Goal: Find specific page/section: Find specific page/section

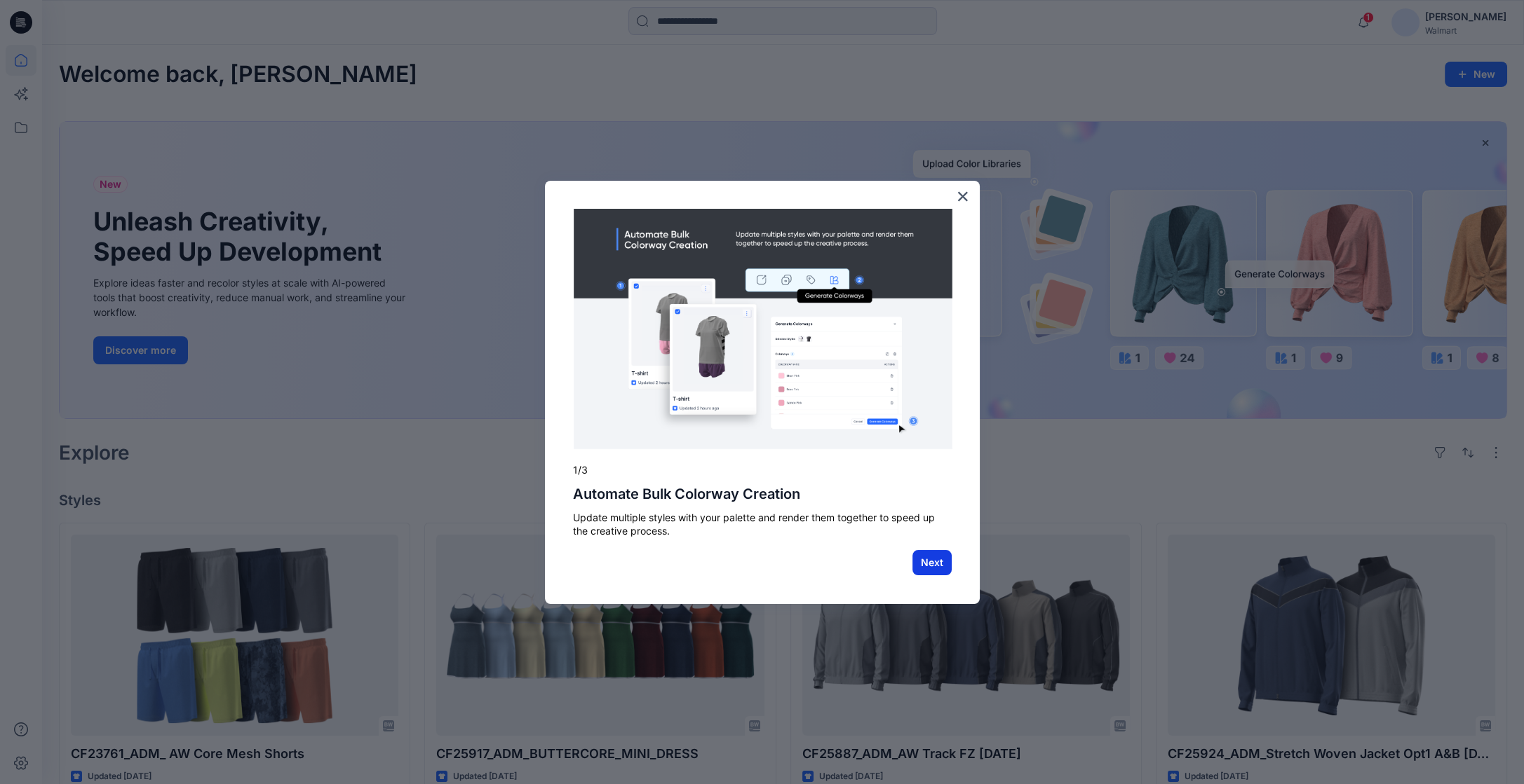
click at [928, 552] on button "Next" at bounding box center [932, 563] width 39 height 25
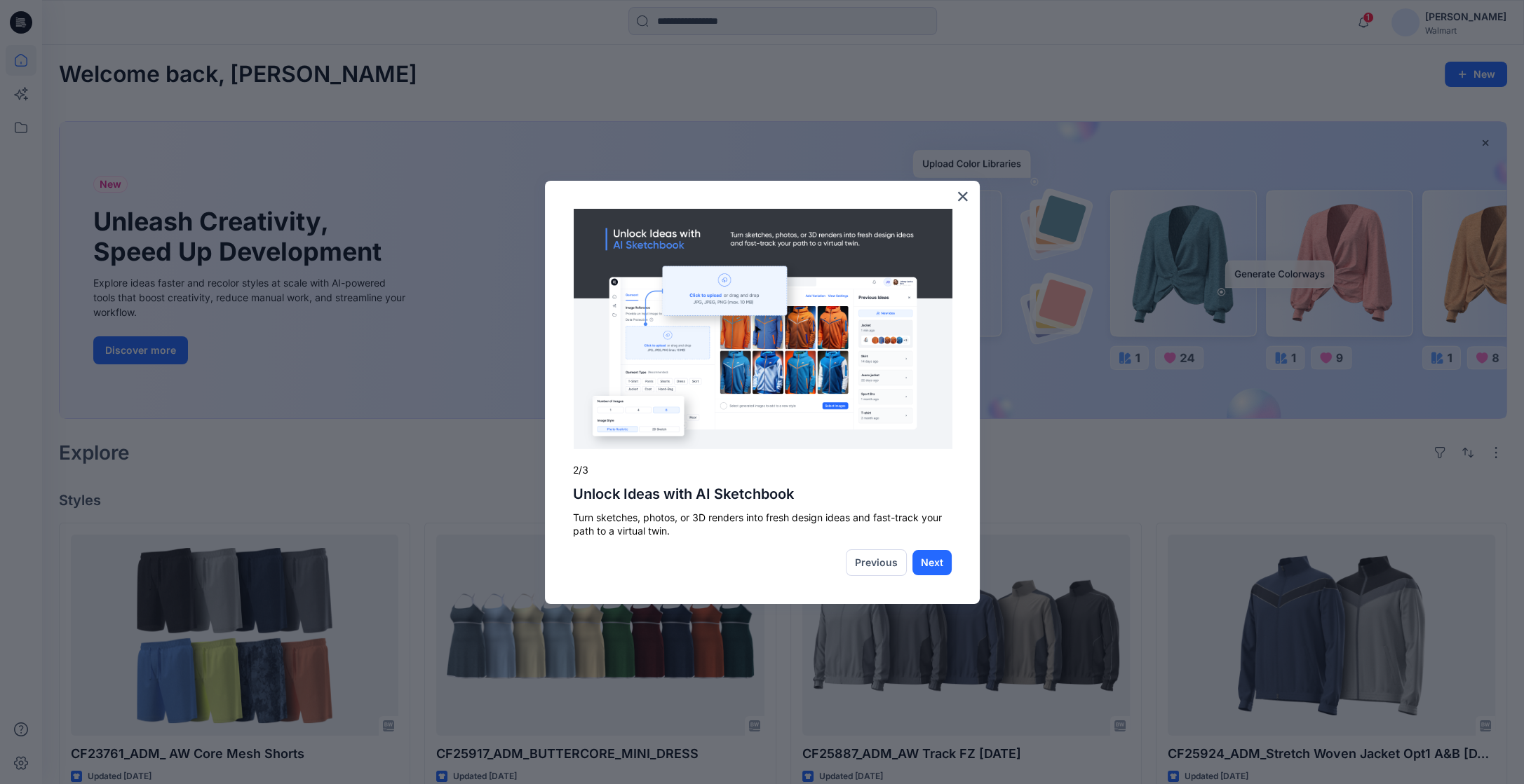
drag, startPoint x: 963, startPoint y: 199, endPoint x: 968, endPoint y: 192, distance: 8.6
click at [963, 198] on button "×" at bounding box center [963, 196] width 14 height 22
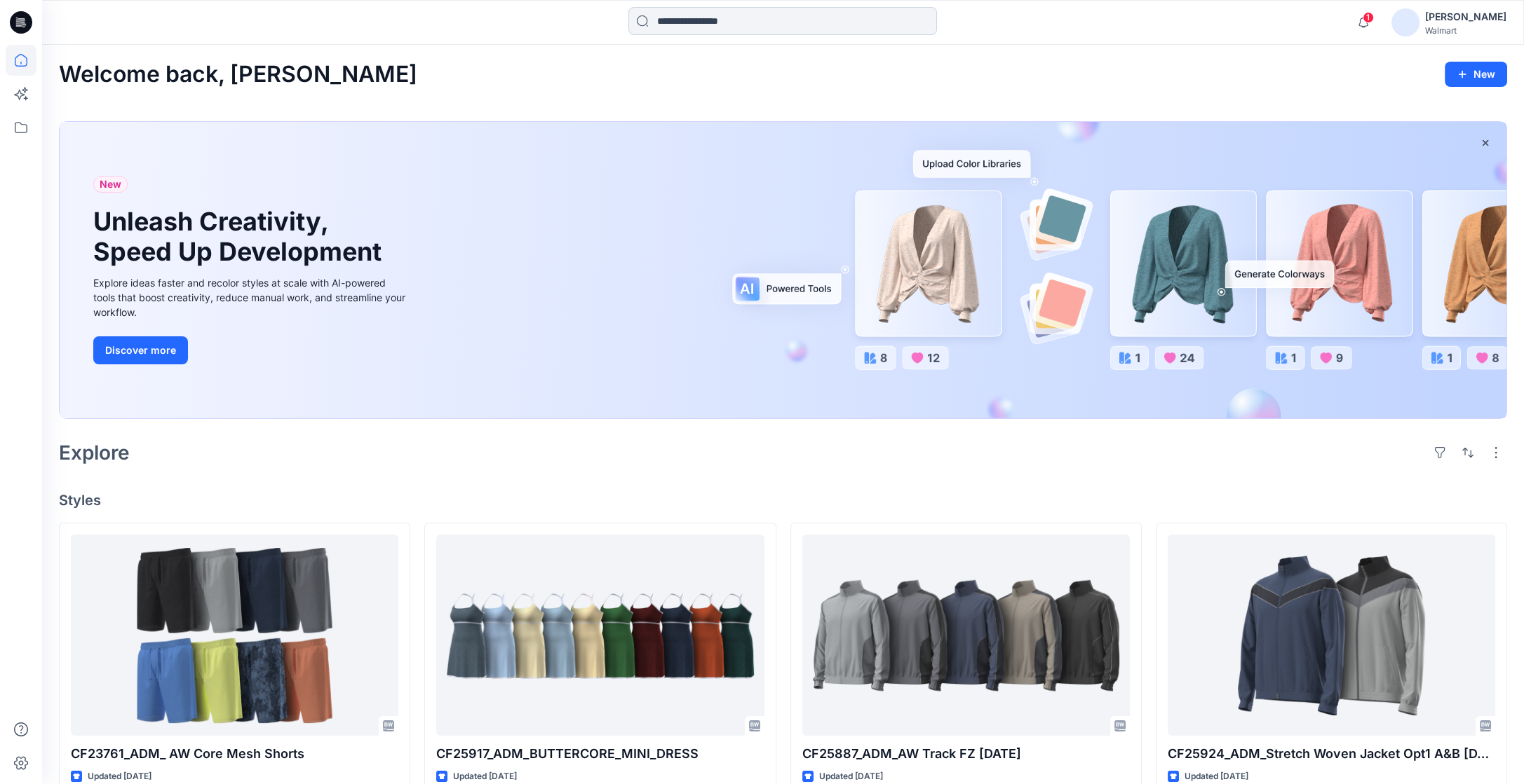
click at [766, 20] on input at bounding box center [782, 21] width 309 height 28
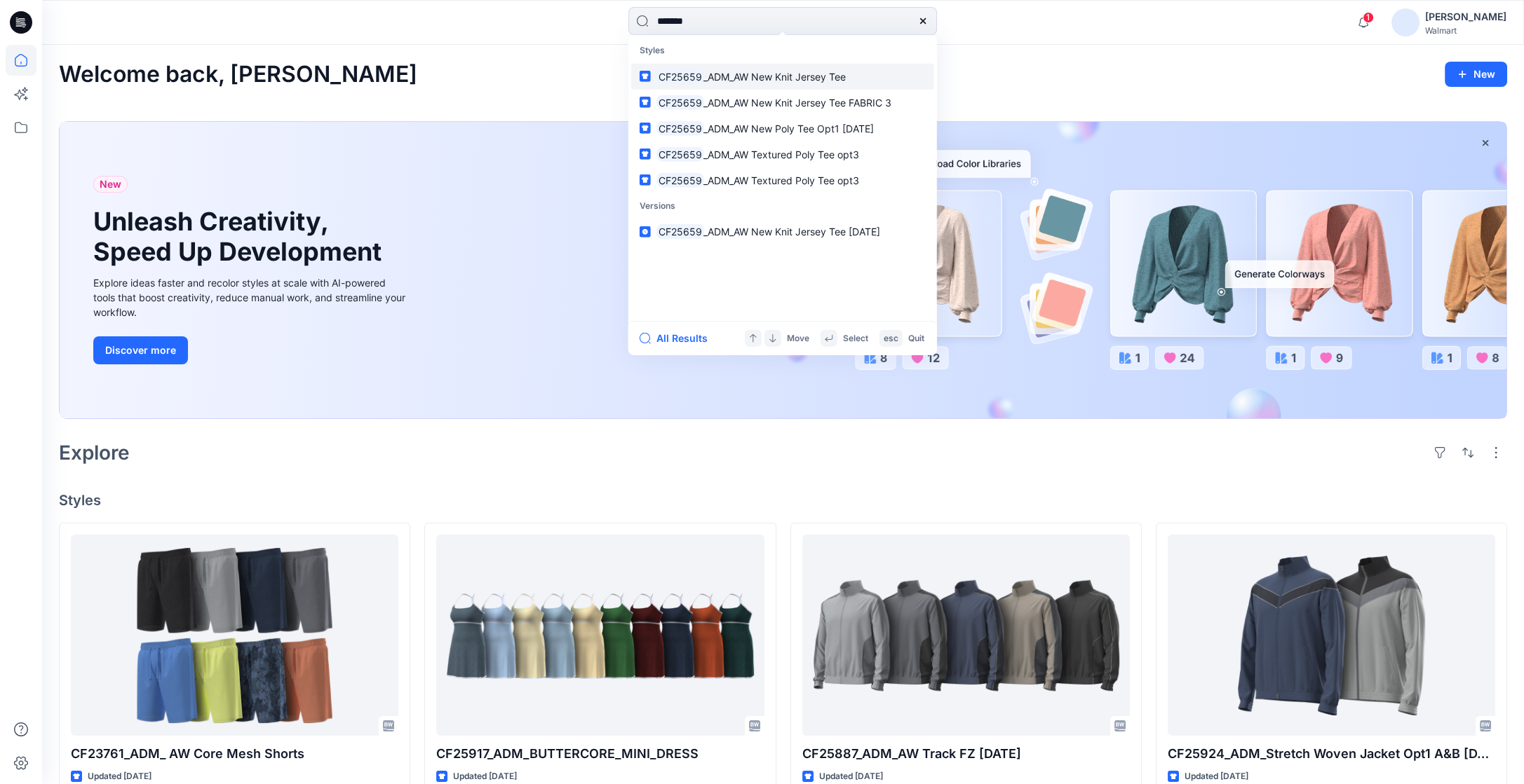
type input "*******"
click at [772, 79] on span "_ADM_AW New Knit Jersey Tee" at bounding box center [774, 75] width 142 height 12
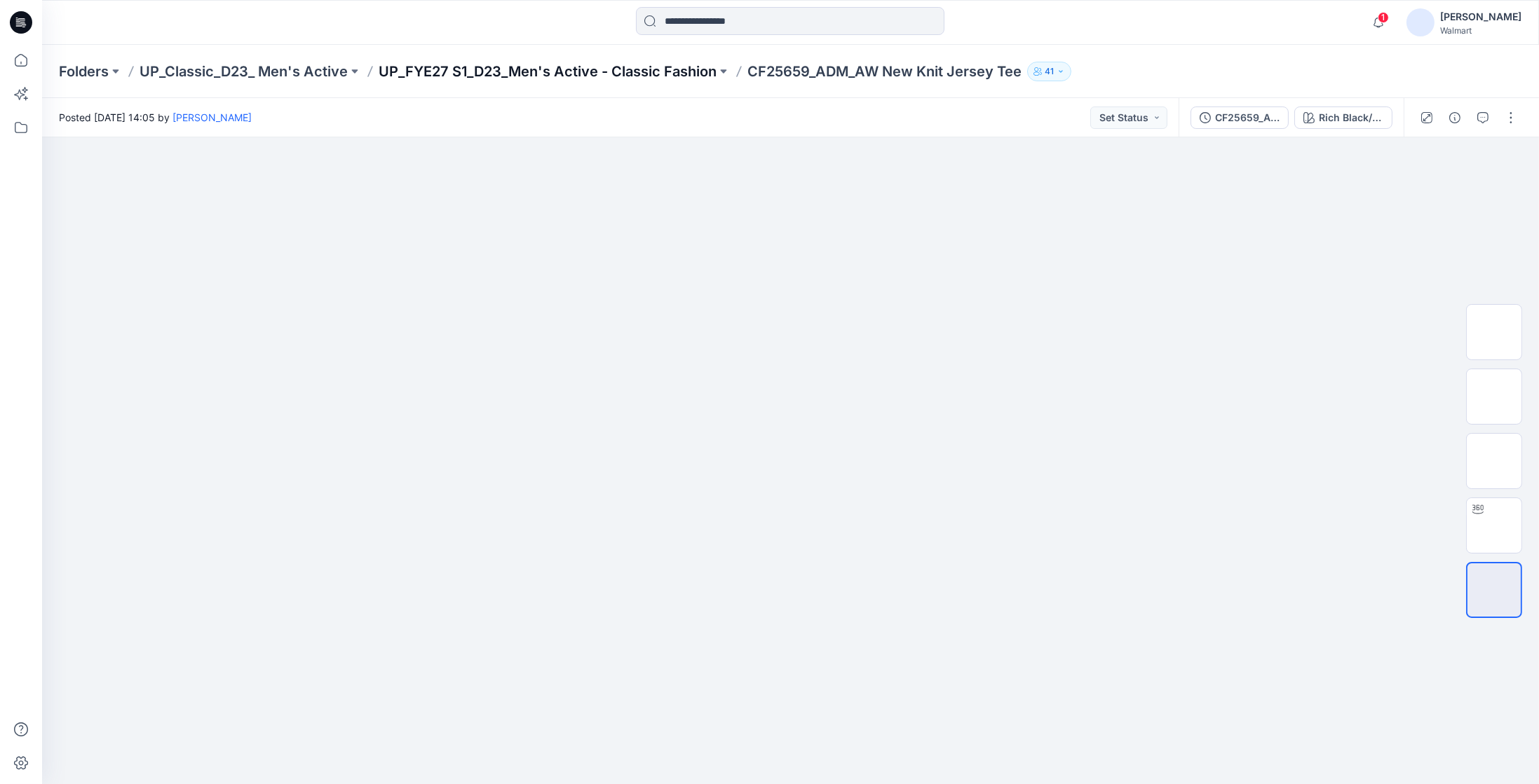
click at [545, 70] on p "UP_FYE27 S1_D23_Men's Active - Classic Fashion" at bounding box center [548, 72] width 338 height 20
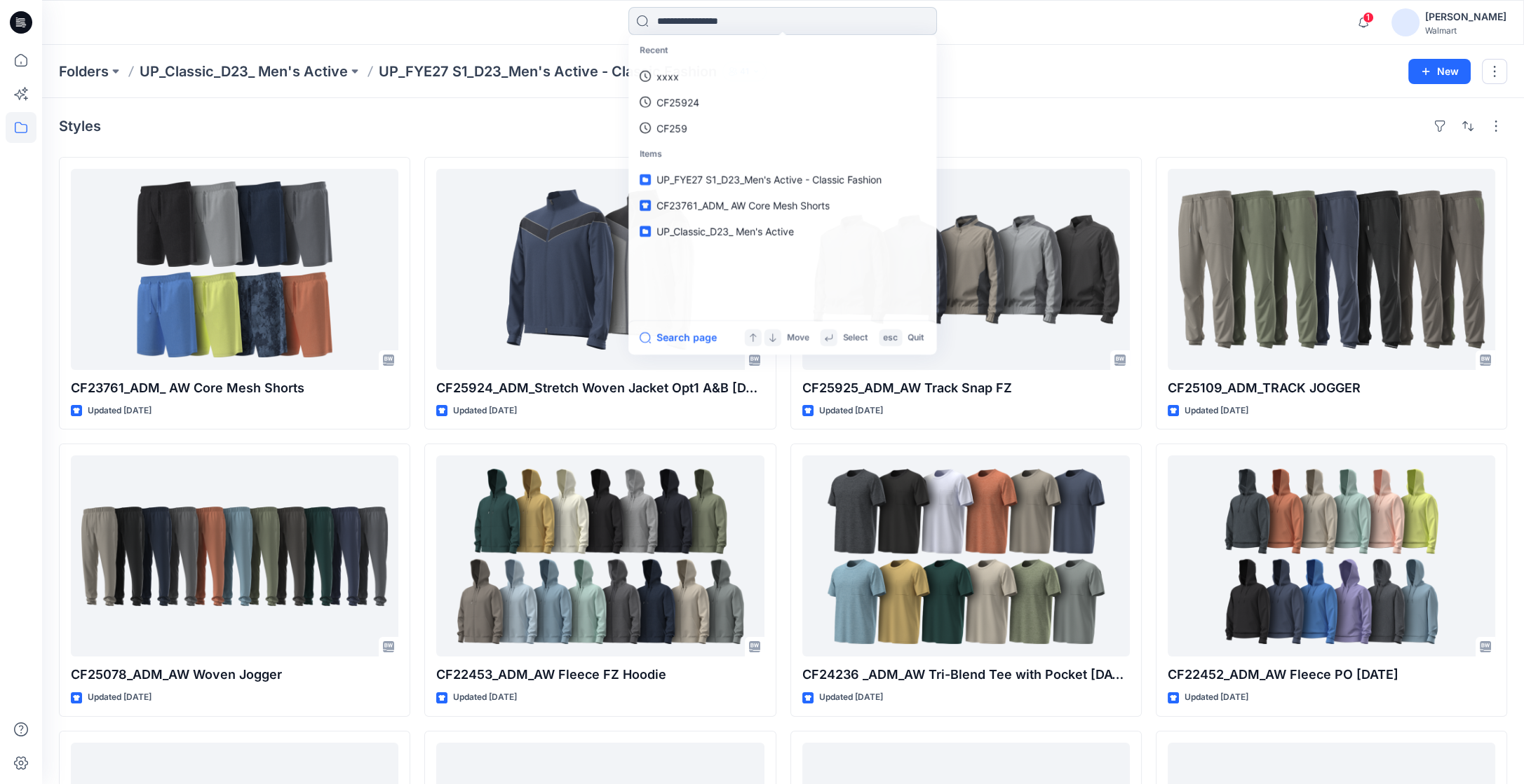
click at [712, 19] on input at bounding box center [782, 21] width 309 height 28
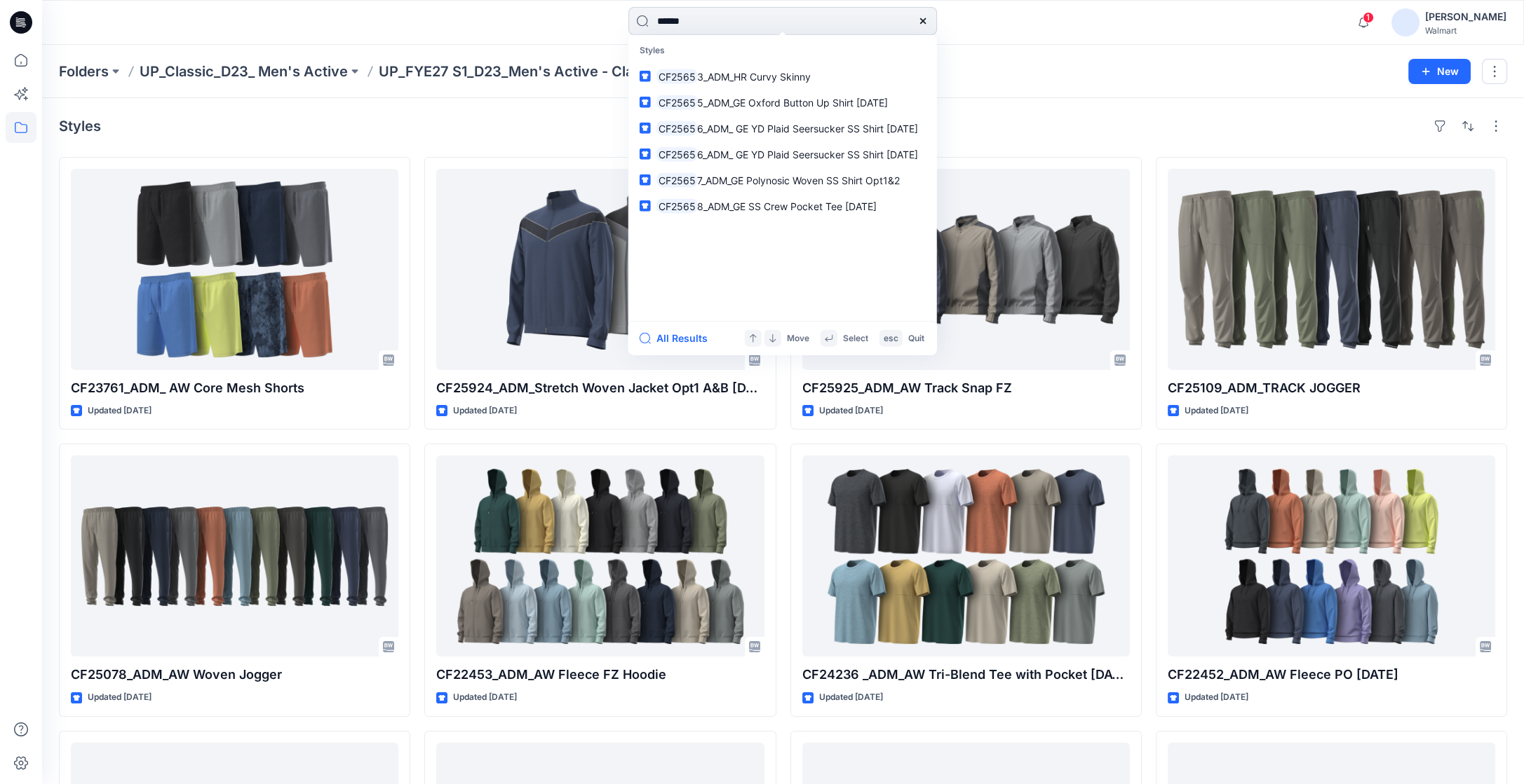
type input "*******"
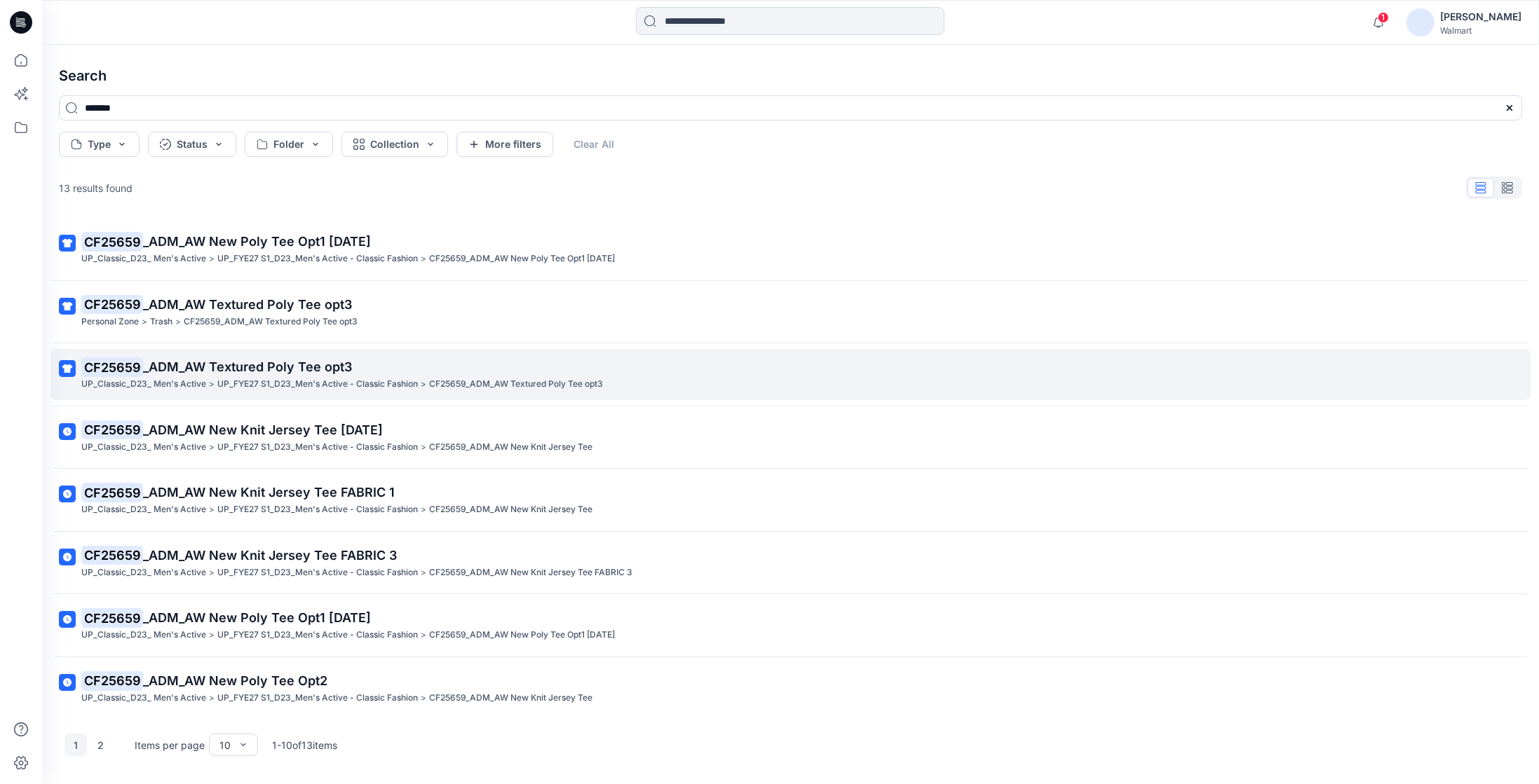
scroll to position [127, 0]
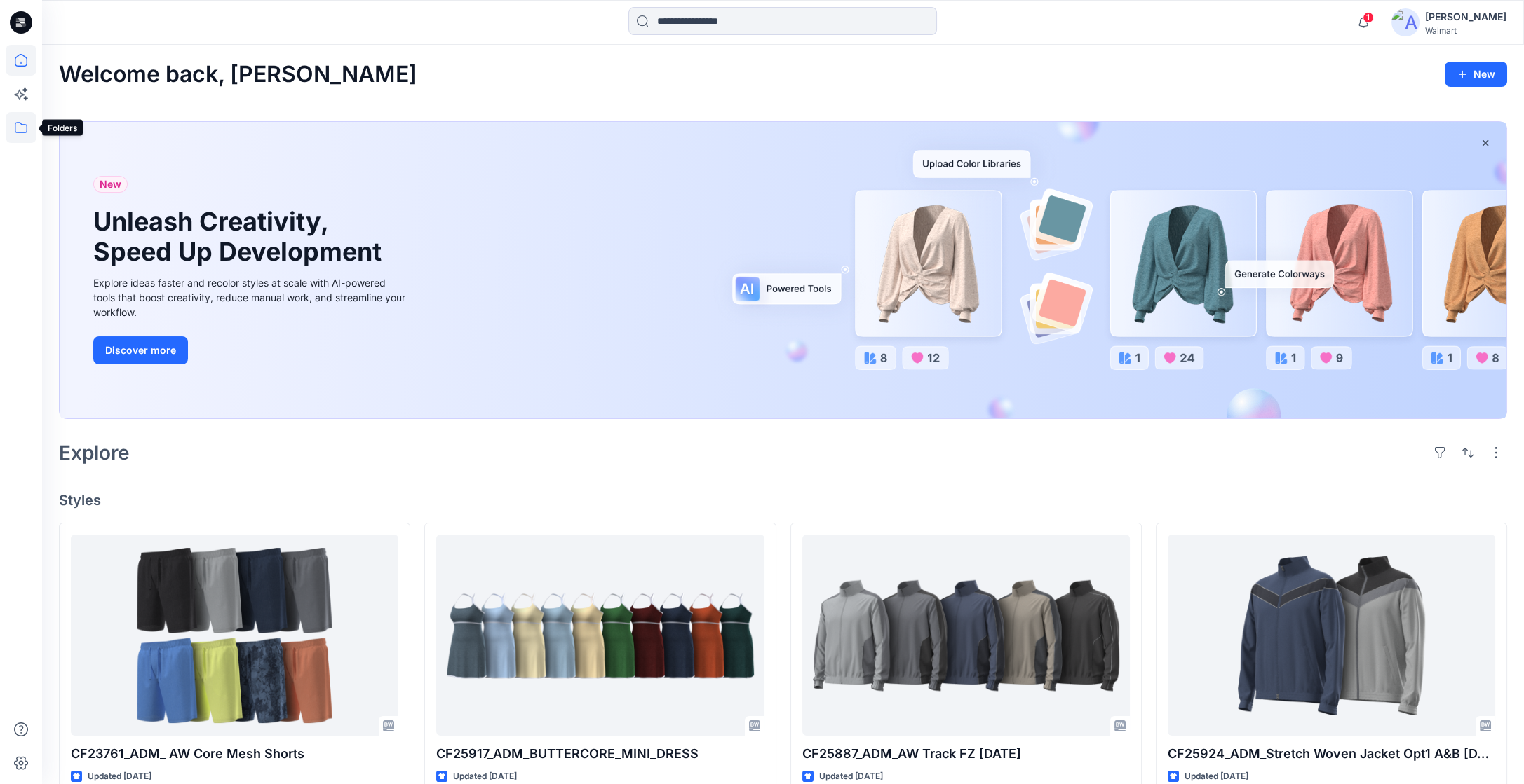
click at [24, 133] on icon at bounding box center [21, 127] width 31 height 31
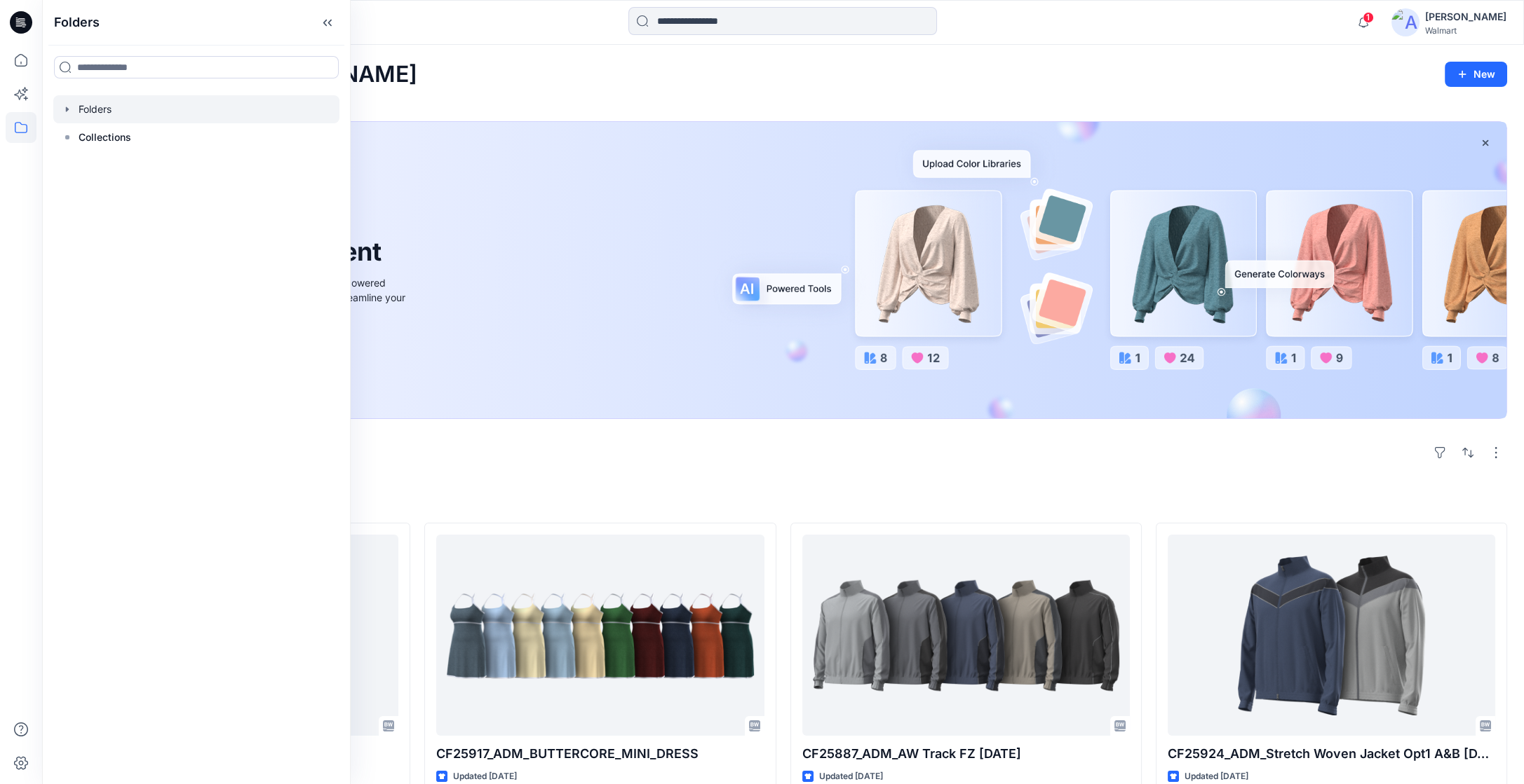
click at [67, 107] on icon "button" at bounding box center [68, 110] width 11 height 11
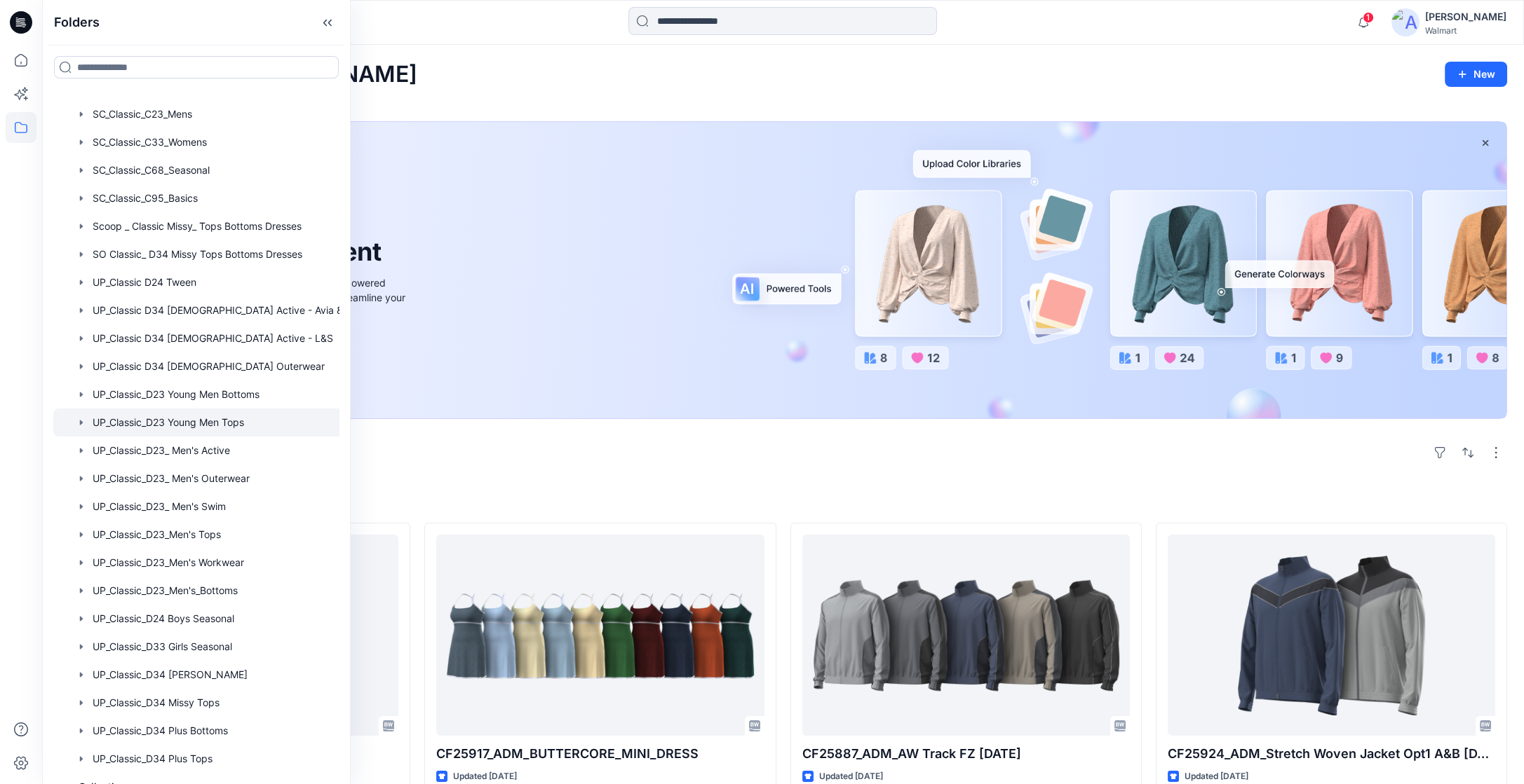
scroll to position [768, 0]
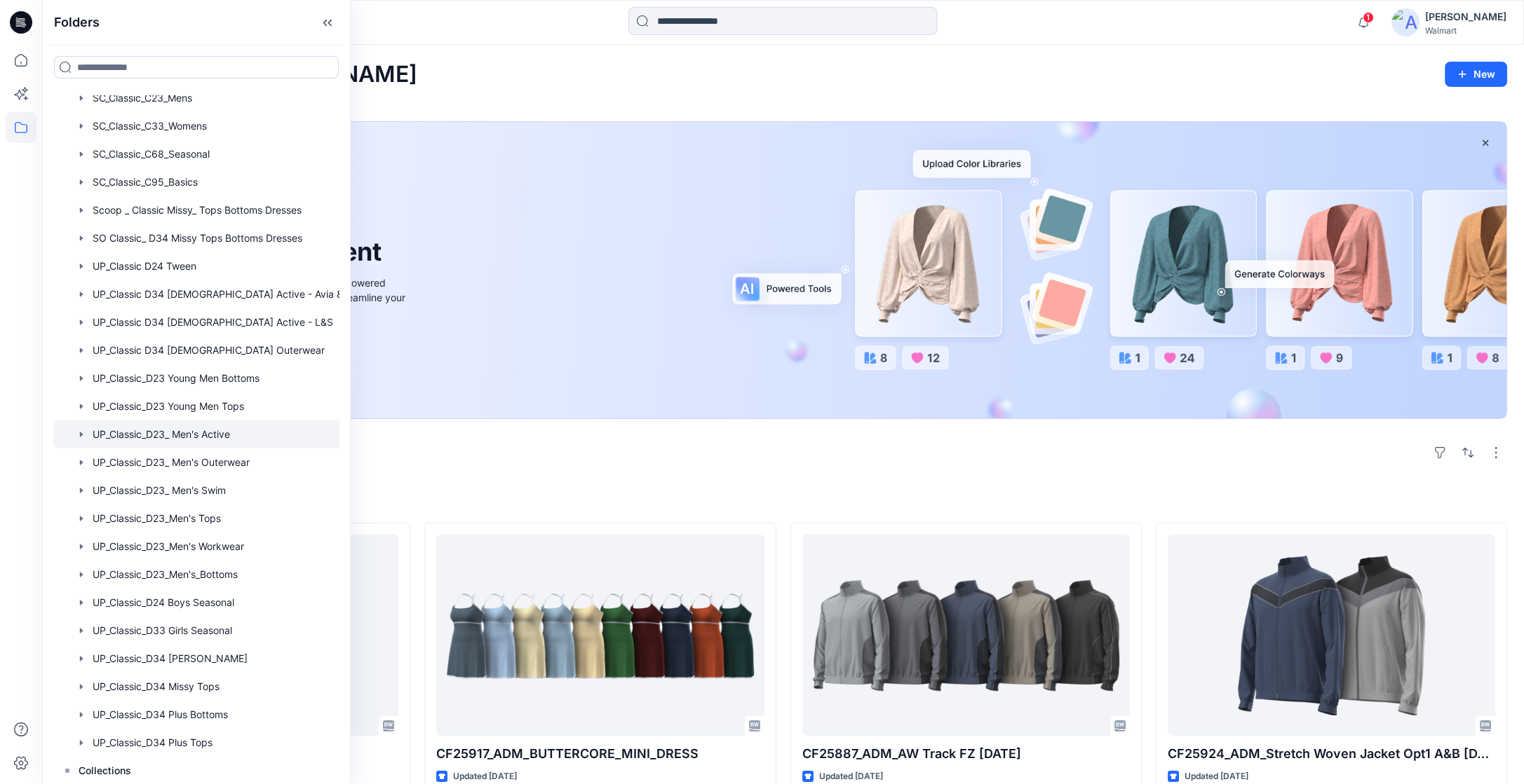
click at [195, 434] on div at bounding box center [211, 434] width 316 height 28
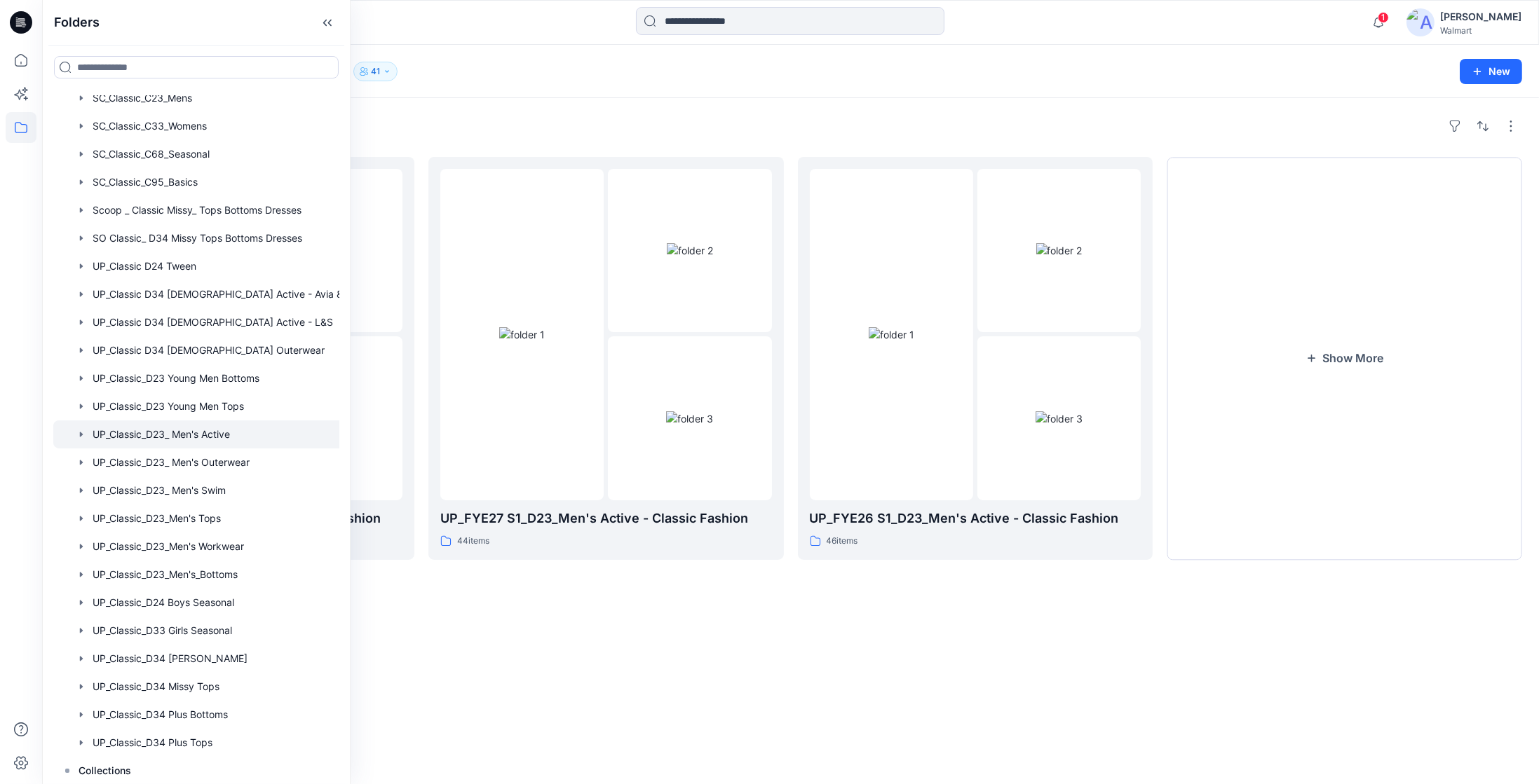
click at [756, 676] on div "Folders UP_FYE27 S2_D23_Men's Active - Classic Fashion 27 items UP_FYE27 S1_D23…" at bounding box center [791, 441] width 1497 height 686
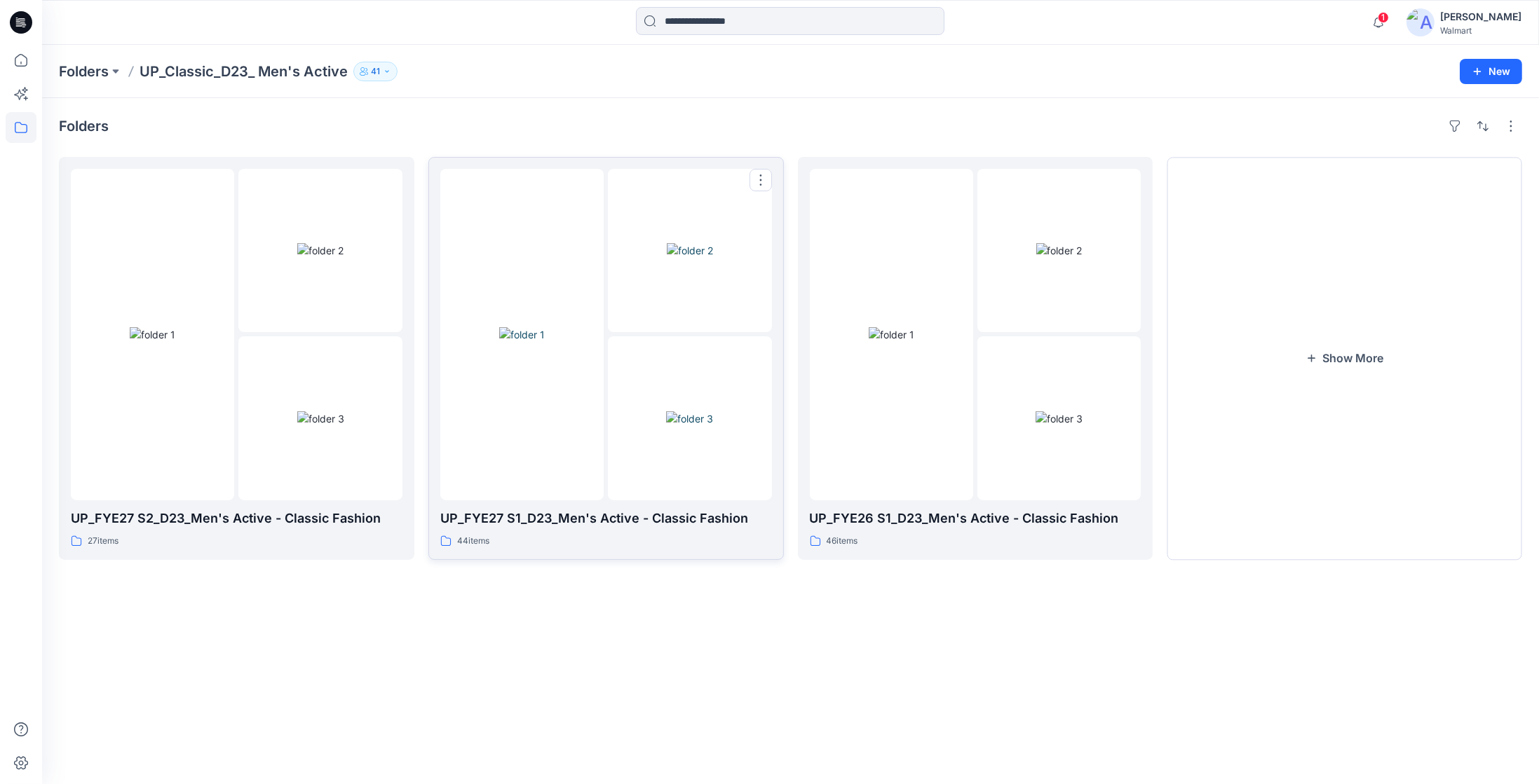
click at [529, 534] on div "44 items" at bounding box center [606, 541] width 332 height 15
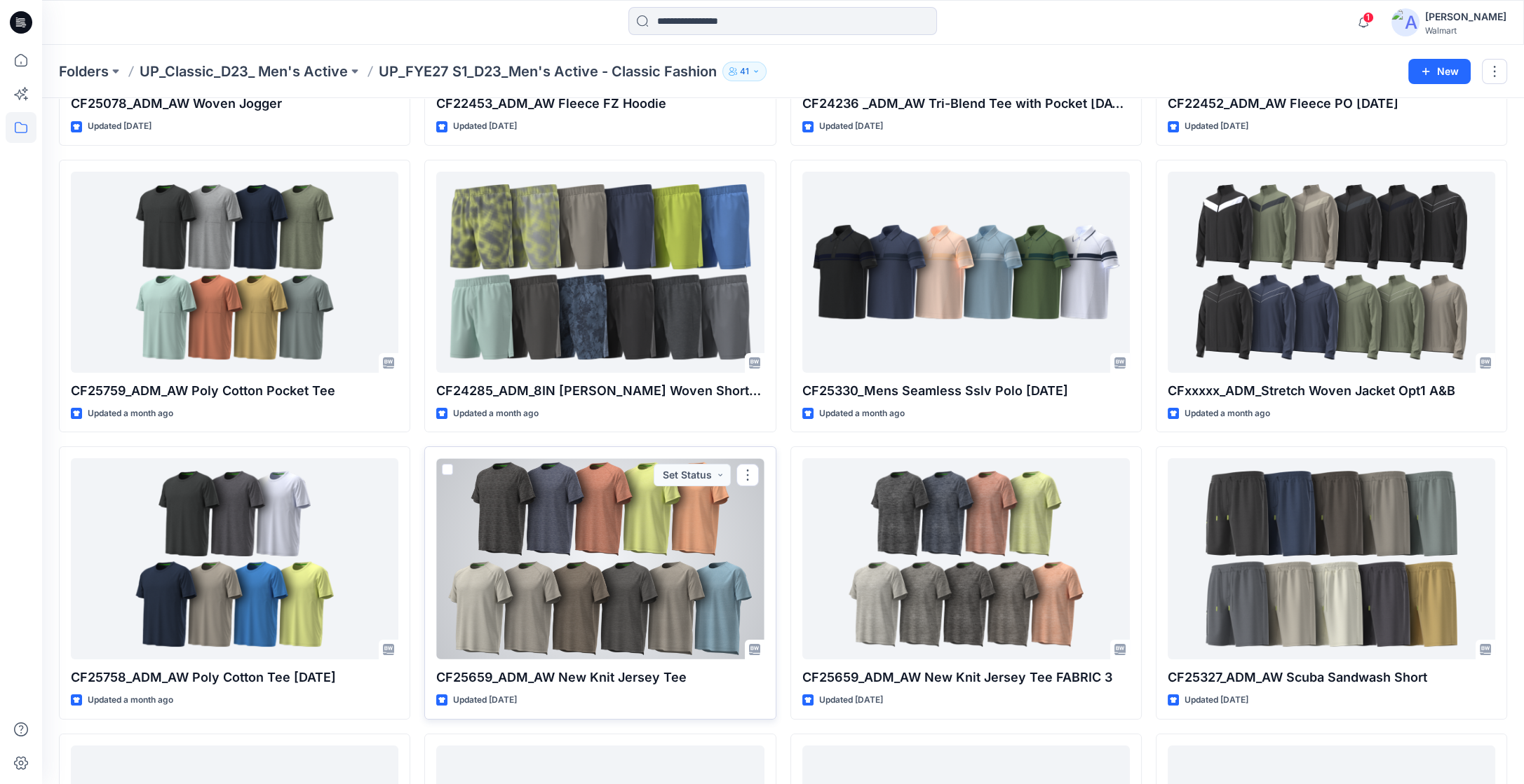
scroll to position [630, 0]
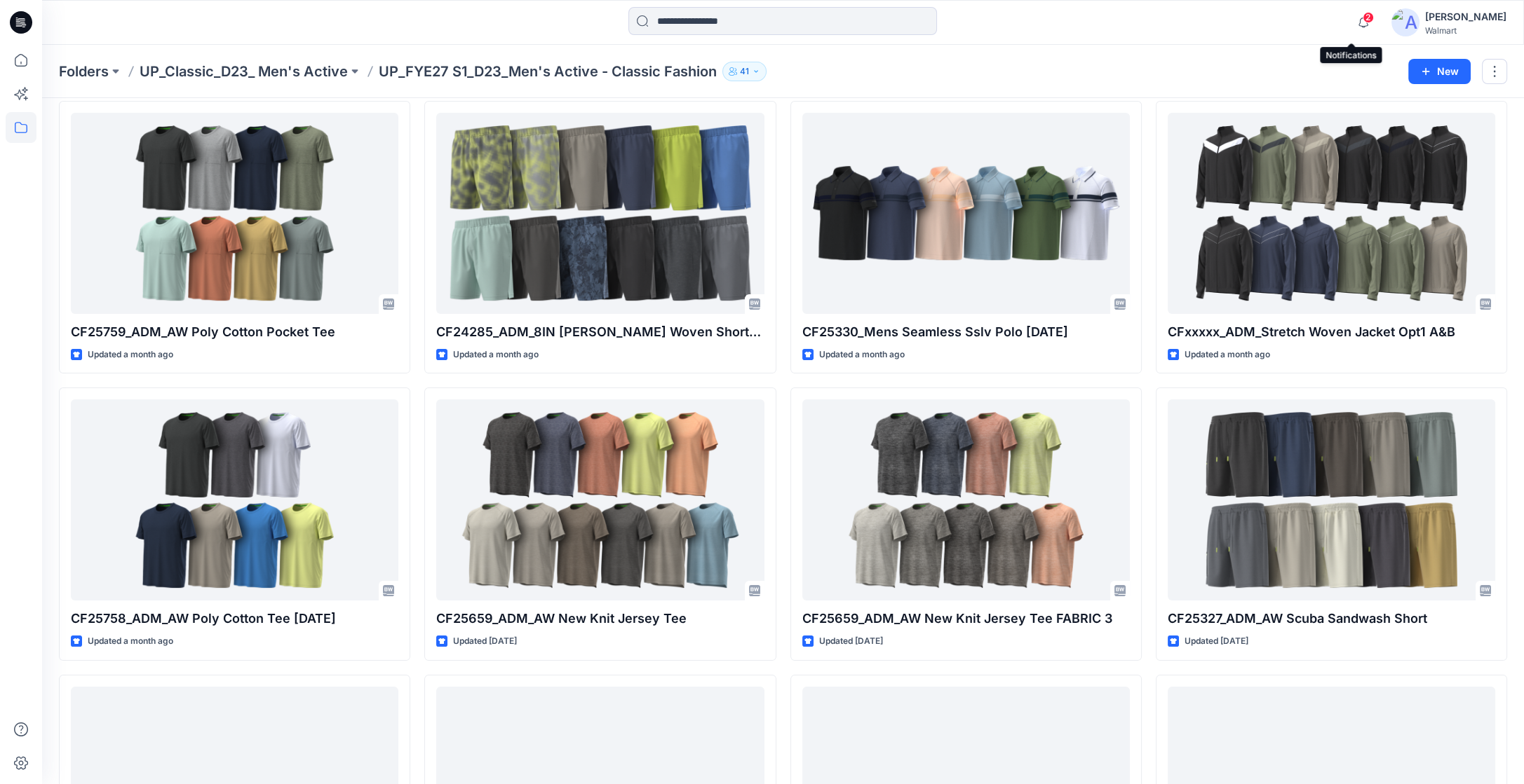
click at [1363, 20] on span "2" at bounding box center [1369, 18] width 11 height 11
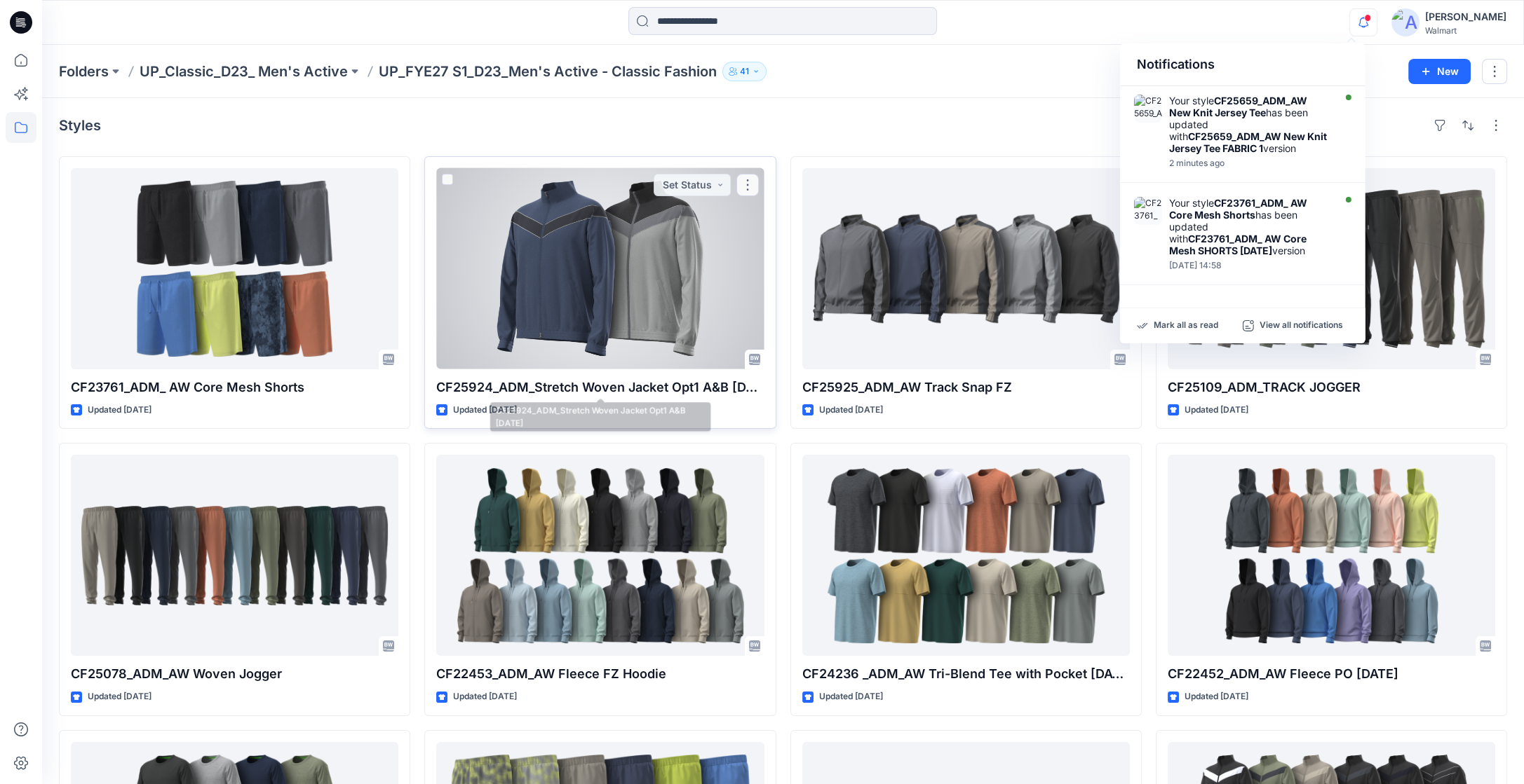
scroll to position [0, 0]
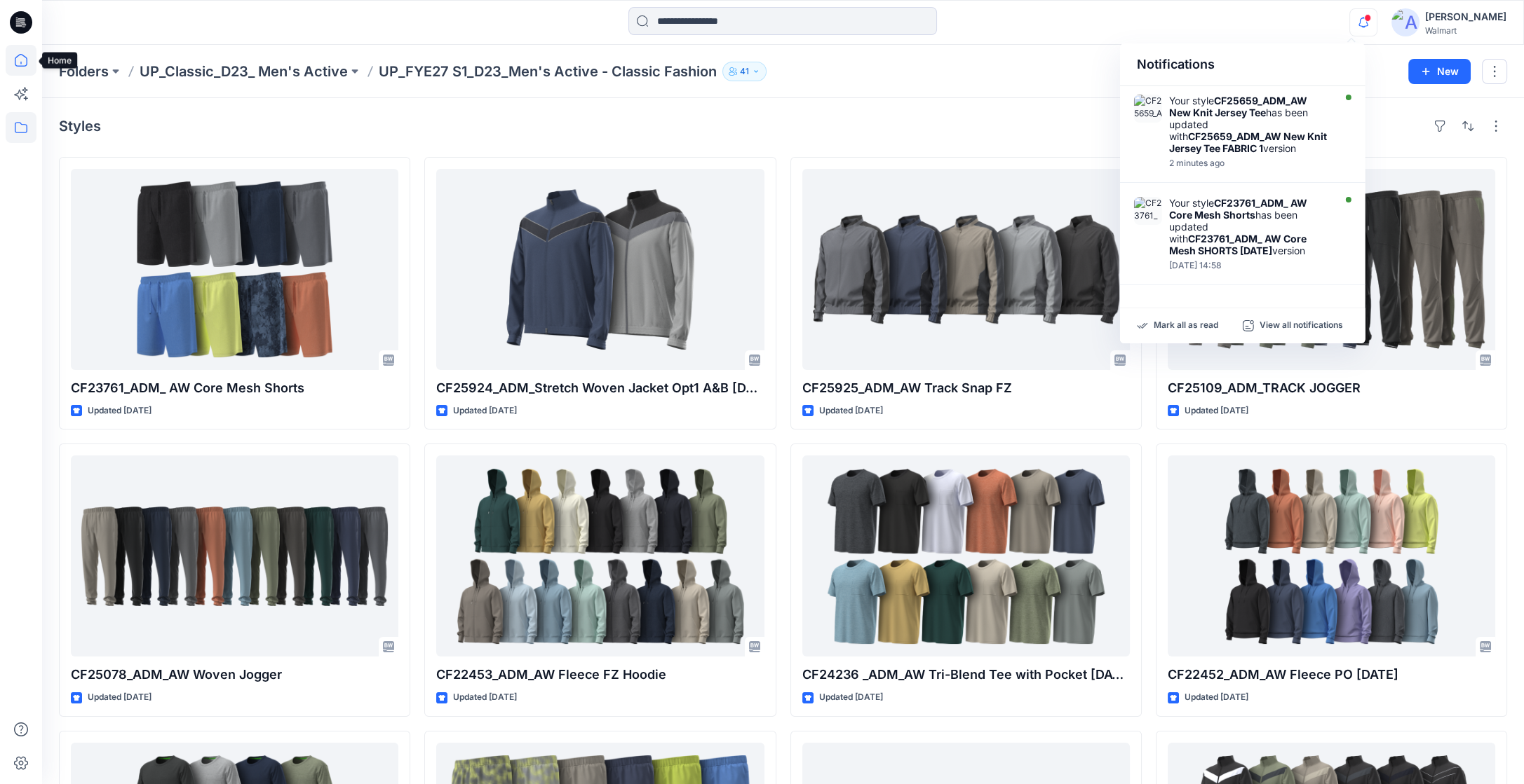
click at [22, 67] on icon at bounding box center [21, 60] width 31 height 31
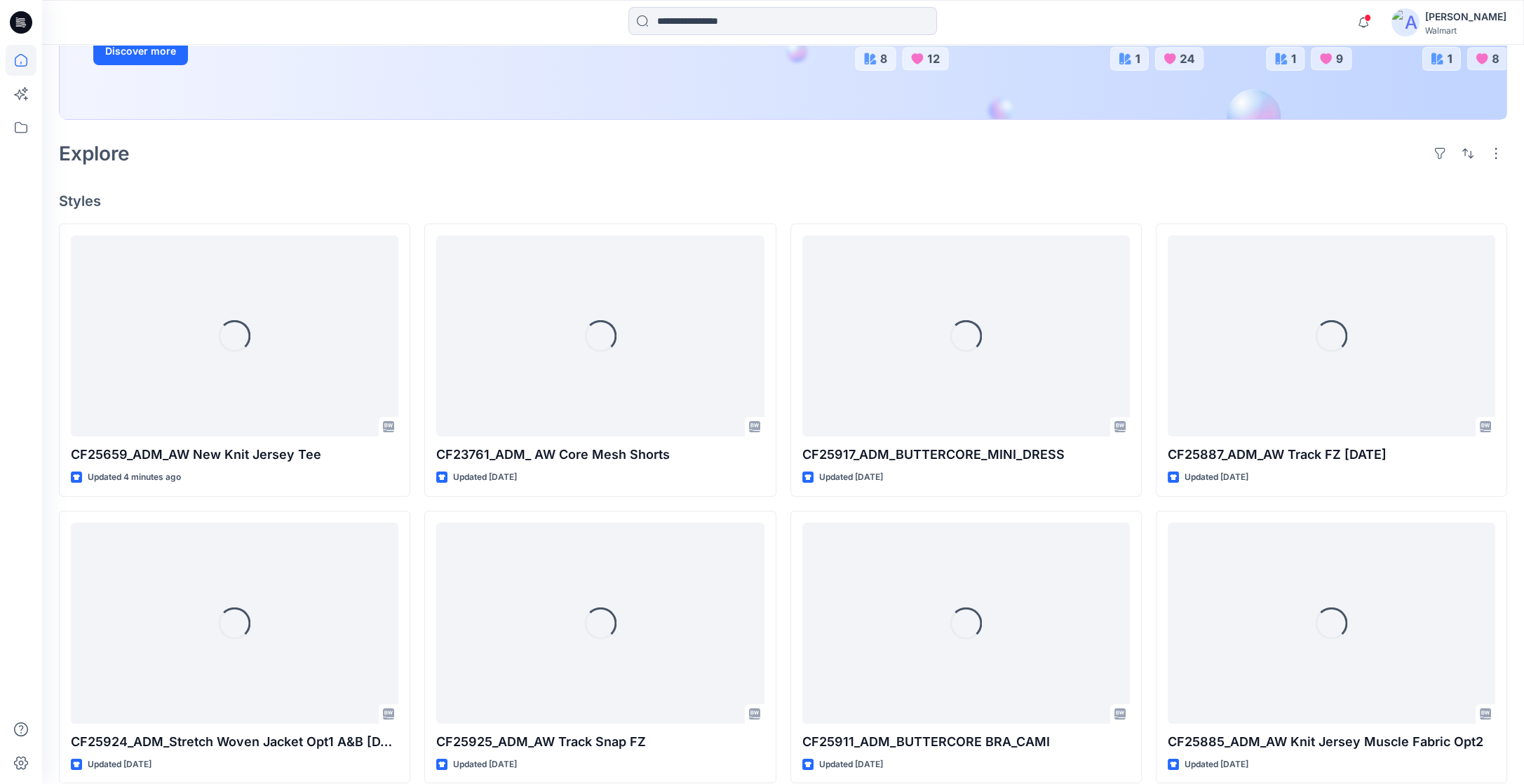
scroll to position [315, 0]
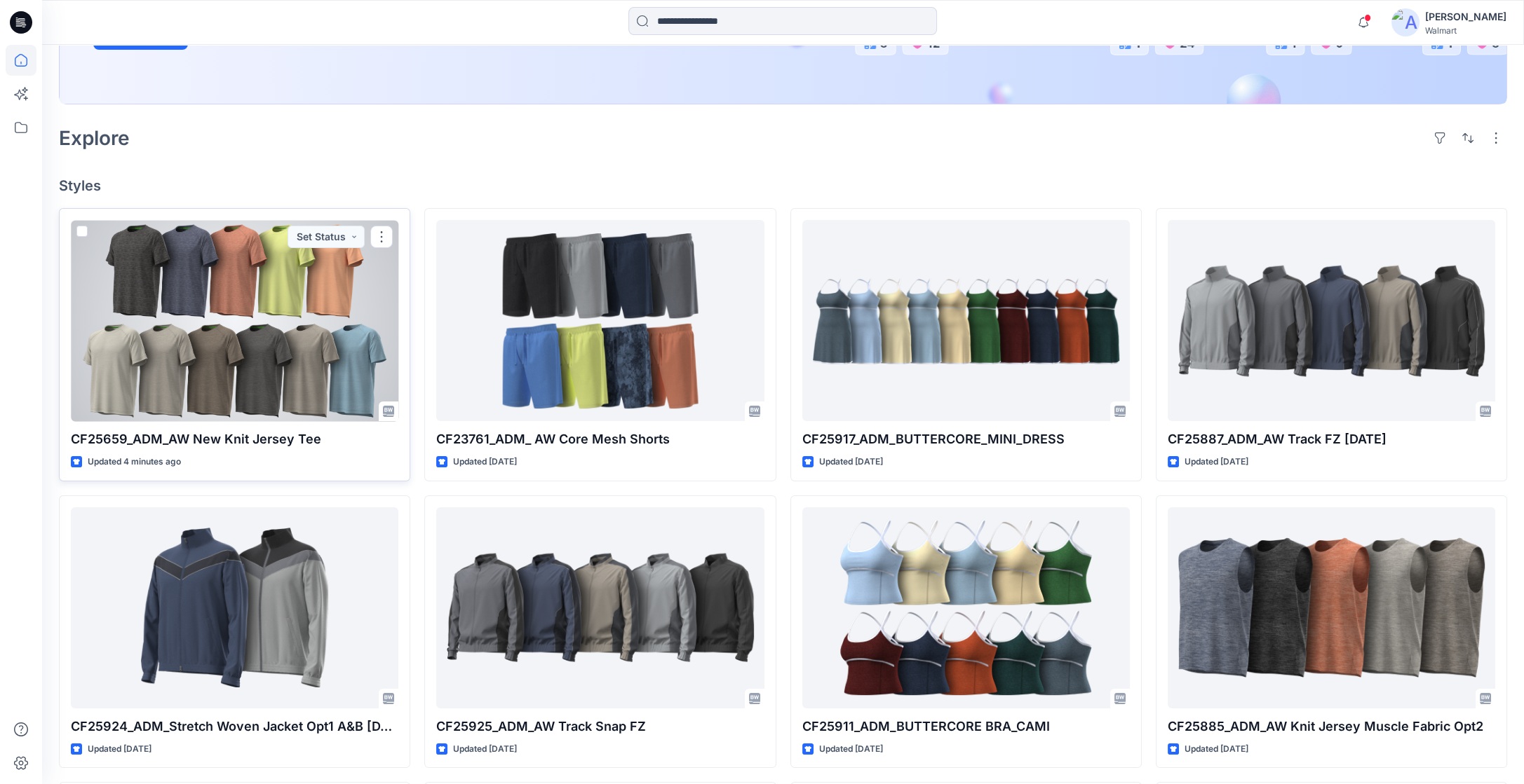
click at [265, 380] on div at bounding box center [234, 320] width 328 height 202
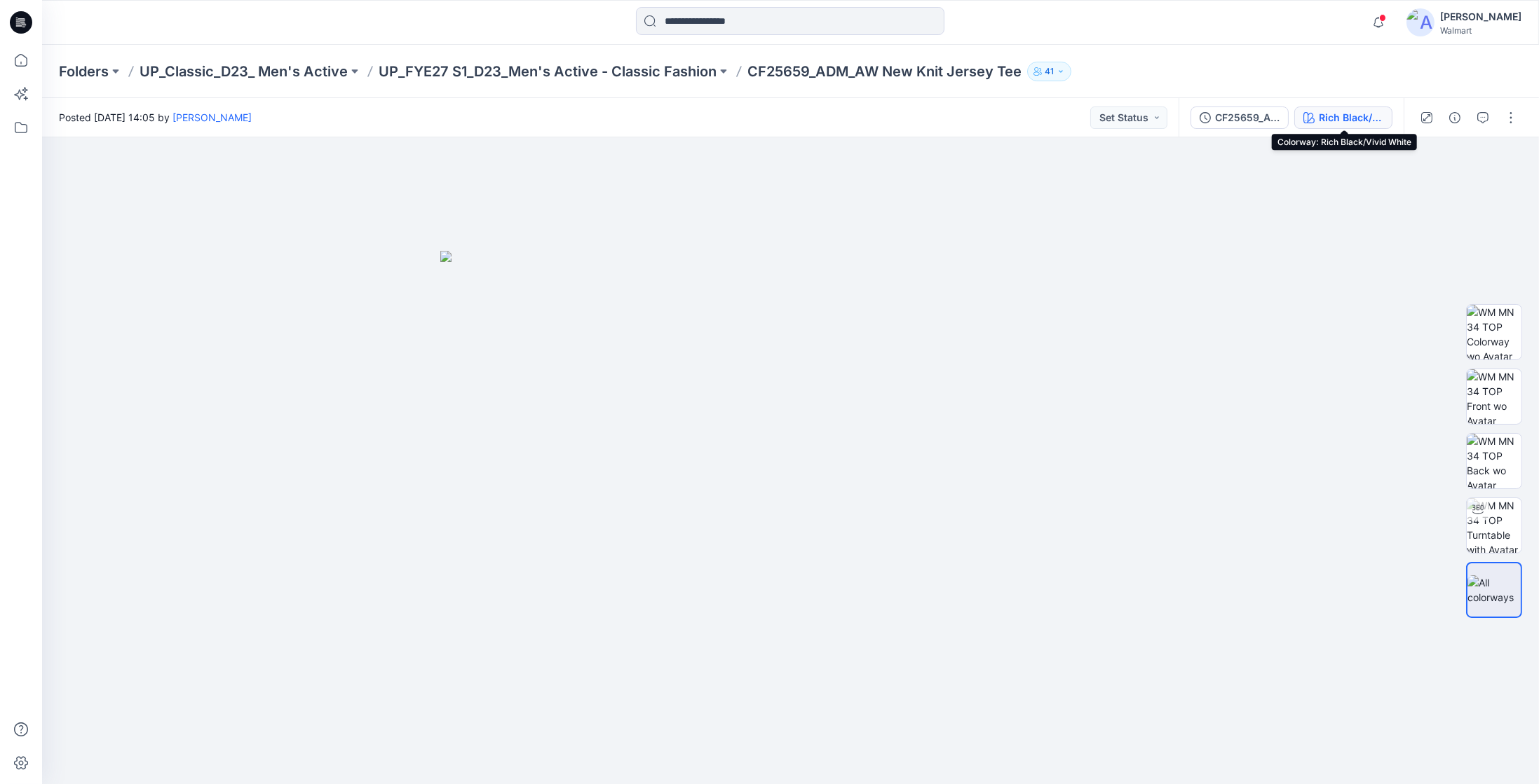
click at [1323, 112] on div "Rich Black/[PERSON_NAME]" at bounding box center [1351, 118] width 65 height 16
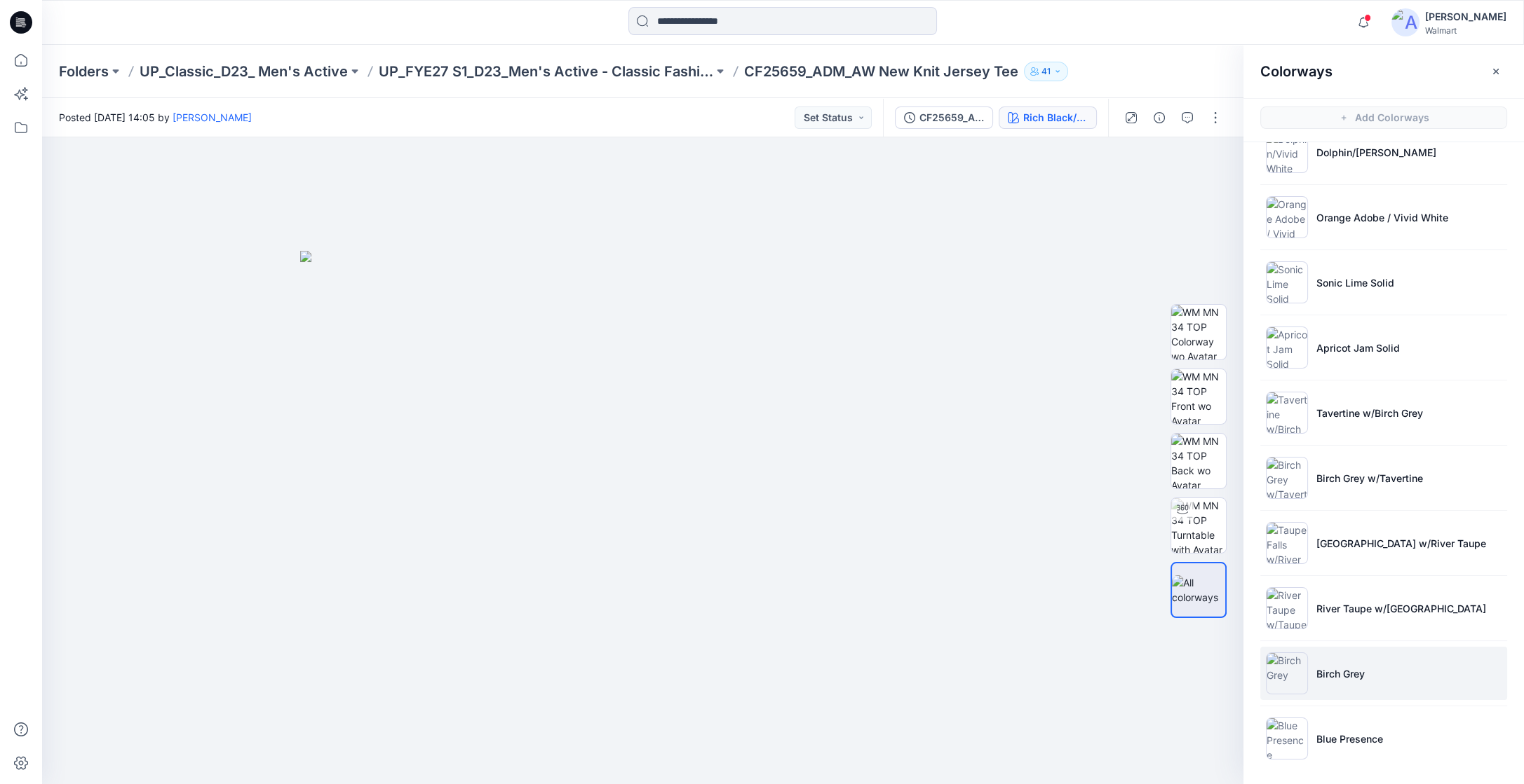
scroll to position [4, 0]
